Goal: Task Accomplishment & Management: Complete application form

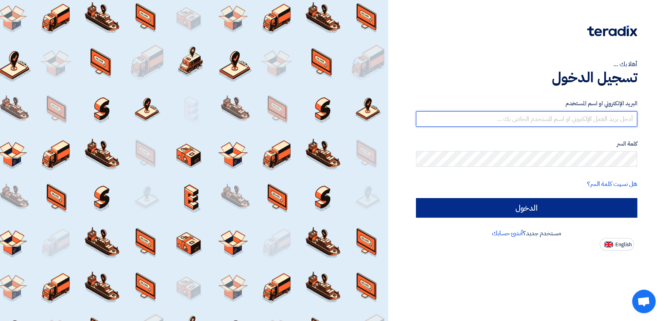
type input "[PERSON_NAME][EMAIL_ADDRESS][DOMAIN_NAME]"
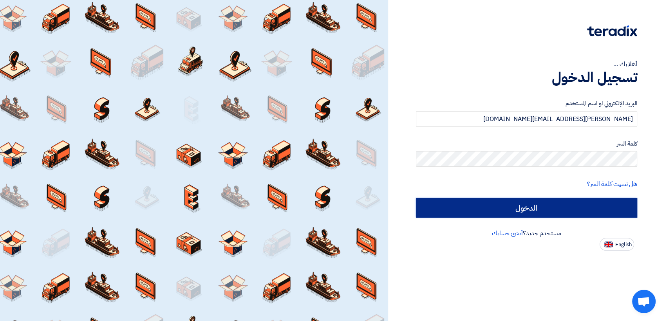
click at [580, 208] on input "الدخول" at bounding box center [527, 208] width 222 height 20
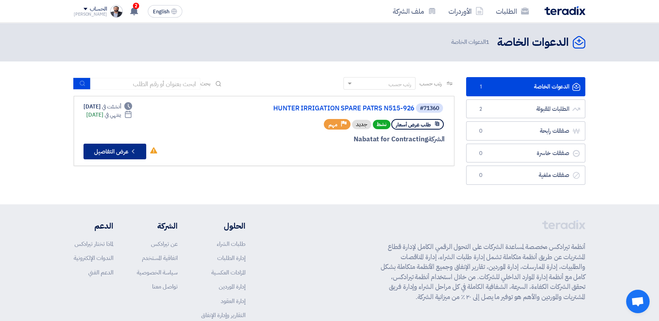
click at [123, 157] on button "Check details عرض التفاصيل" at bounding box center [114, 152] width 63 height 16
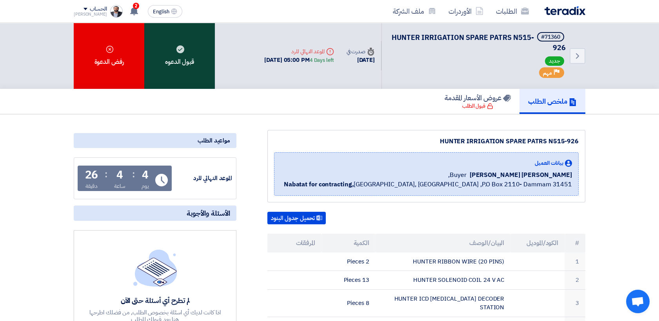
click at [183, 67] on div "قبول الدعوه" at bounding box center [179, 56] width 71 height 66
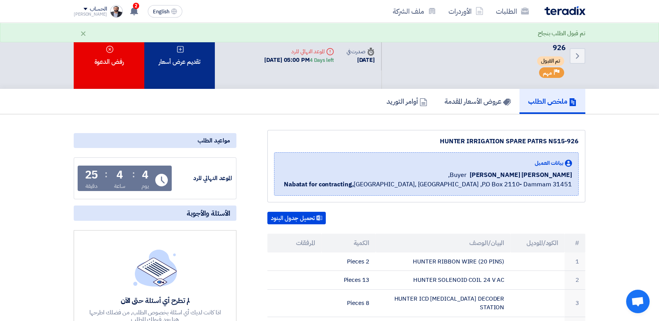
click at [186, 70] on div "تقديم عرض أسعار" at bounding box center [179, 56] width 71 height 66
